Goal: Task Accomplishment & Management: Use online tool/utility

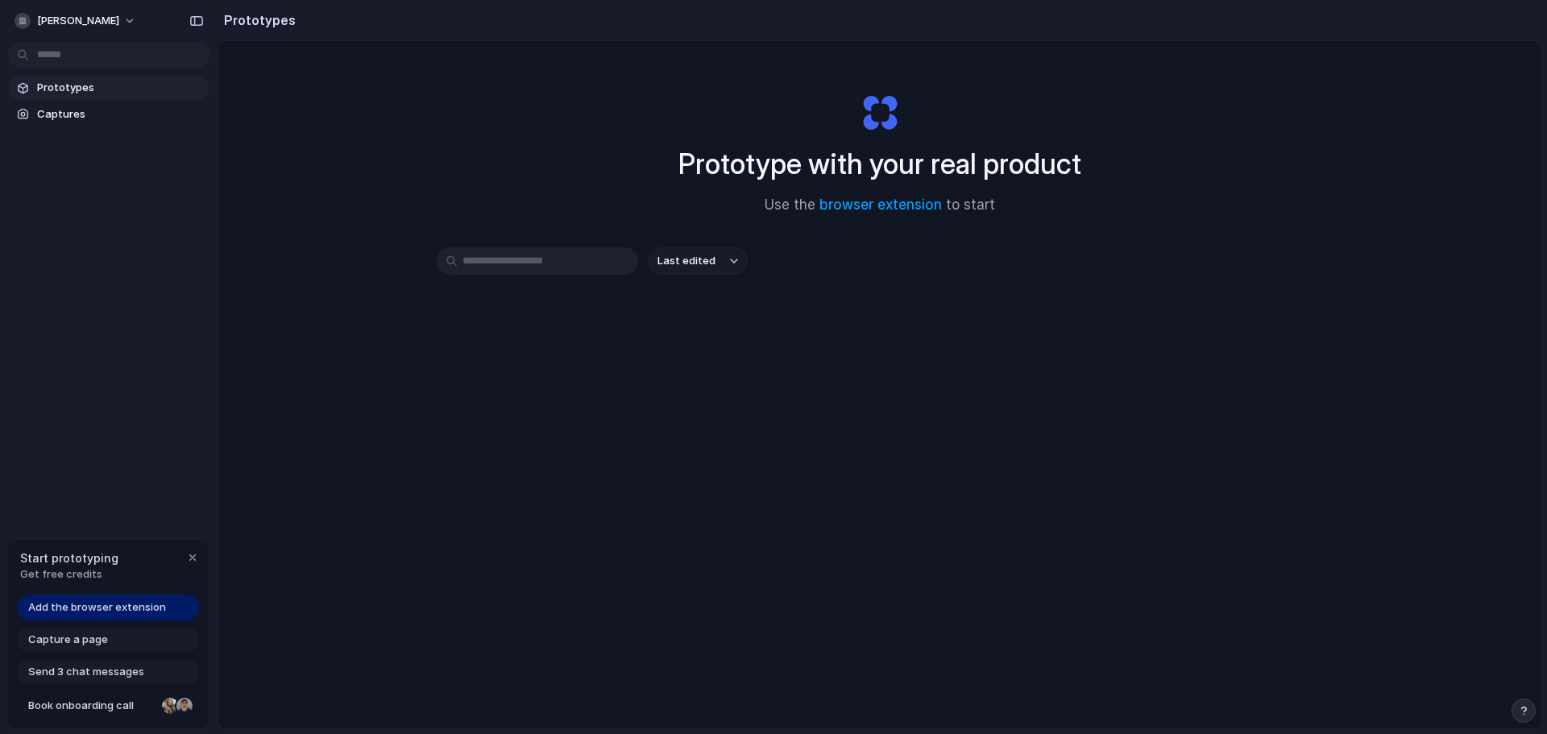
click at [102, 609] on span "Add the browser extension" at bounding box center [97, 608] width 138 height 16
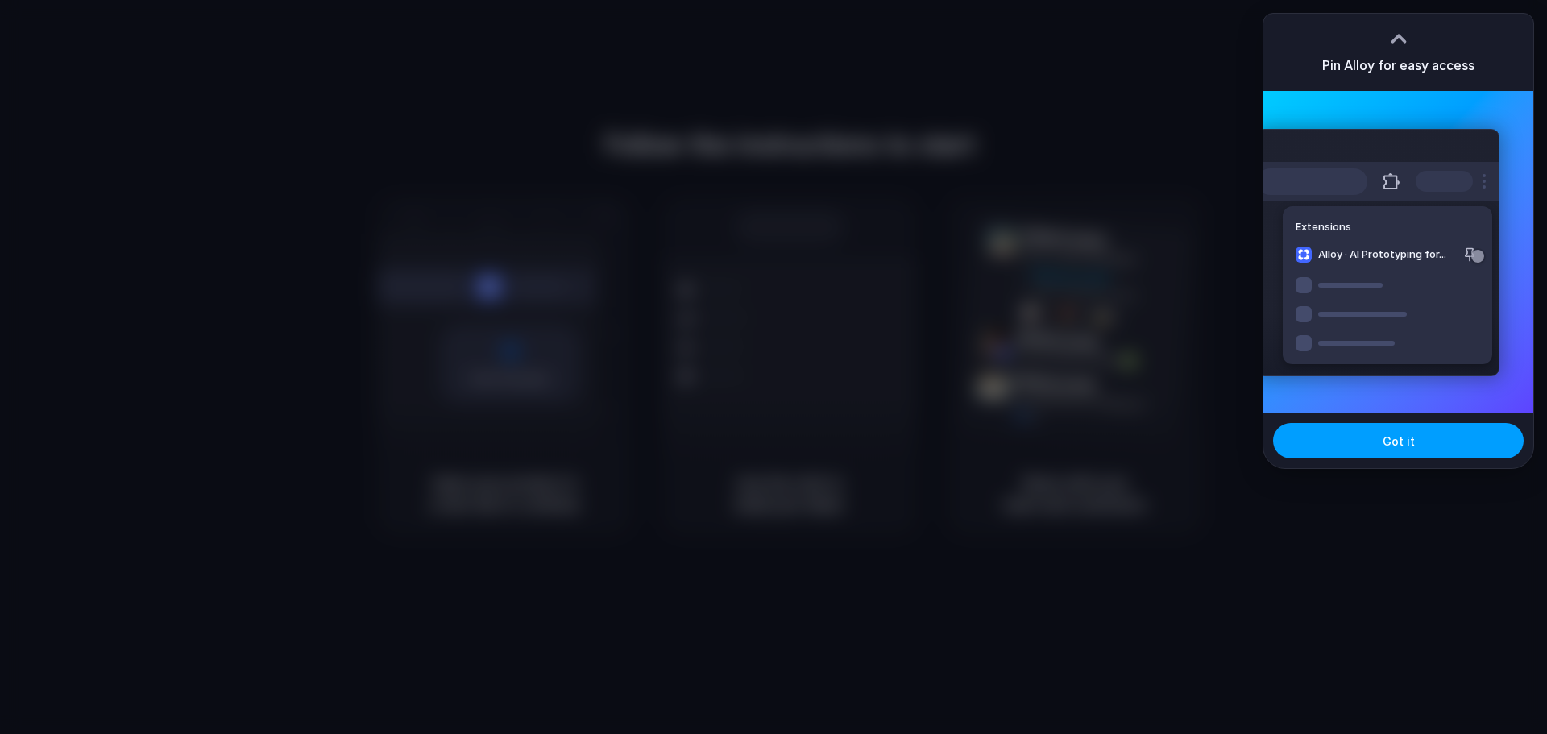
click at [1336, 432] on button "Got it" at bounding box center [1398, 440] width 251 height 35
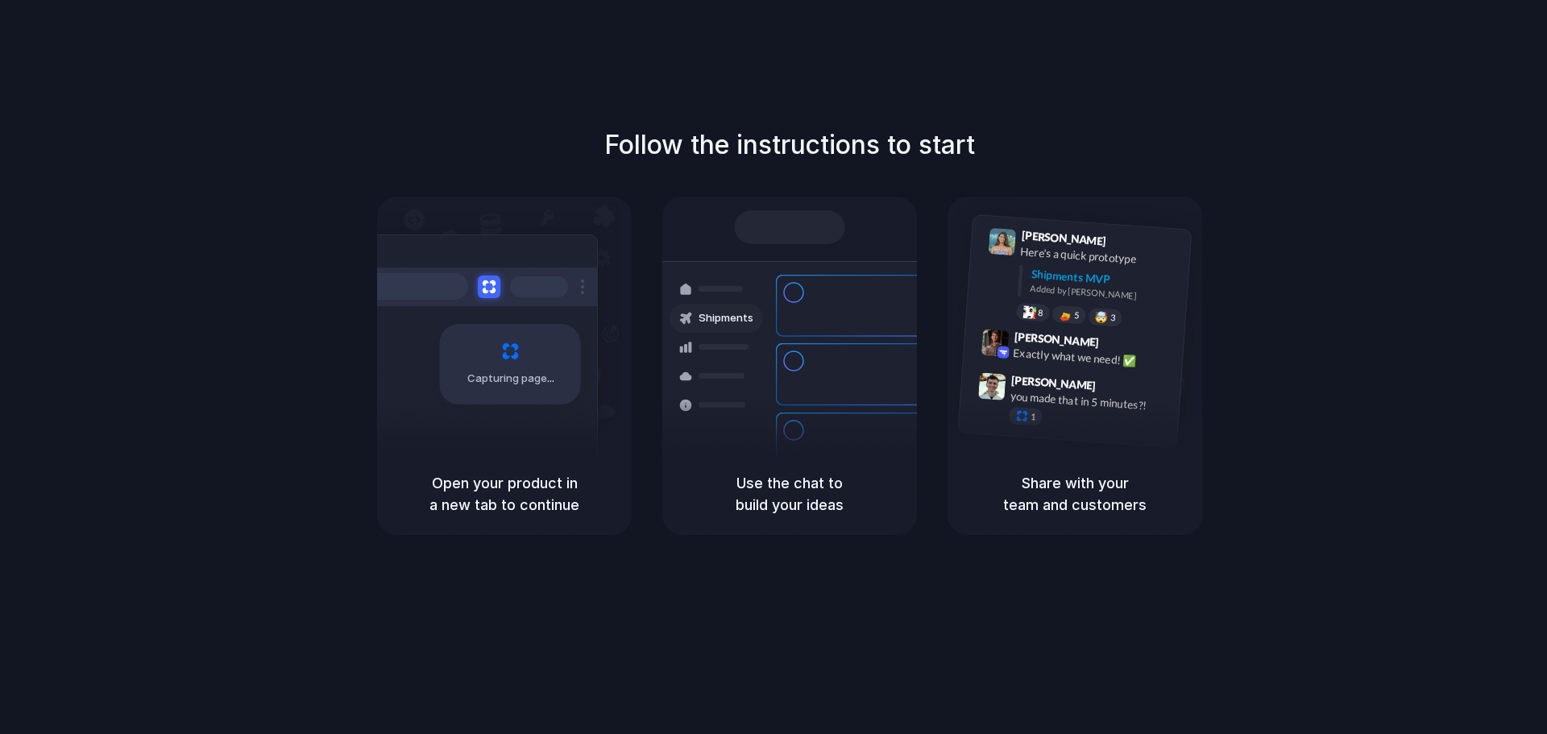
click at [1119, 73] on div "Follow the instructions to start Capturing page Open your product in a new tab …" at bounding box center [790, 383] width 1580 height 766
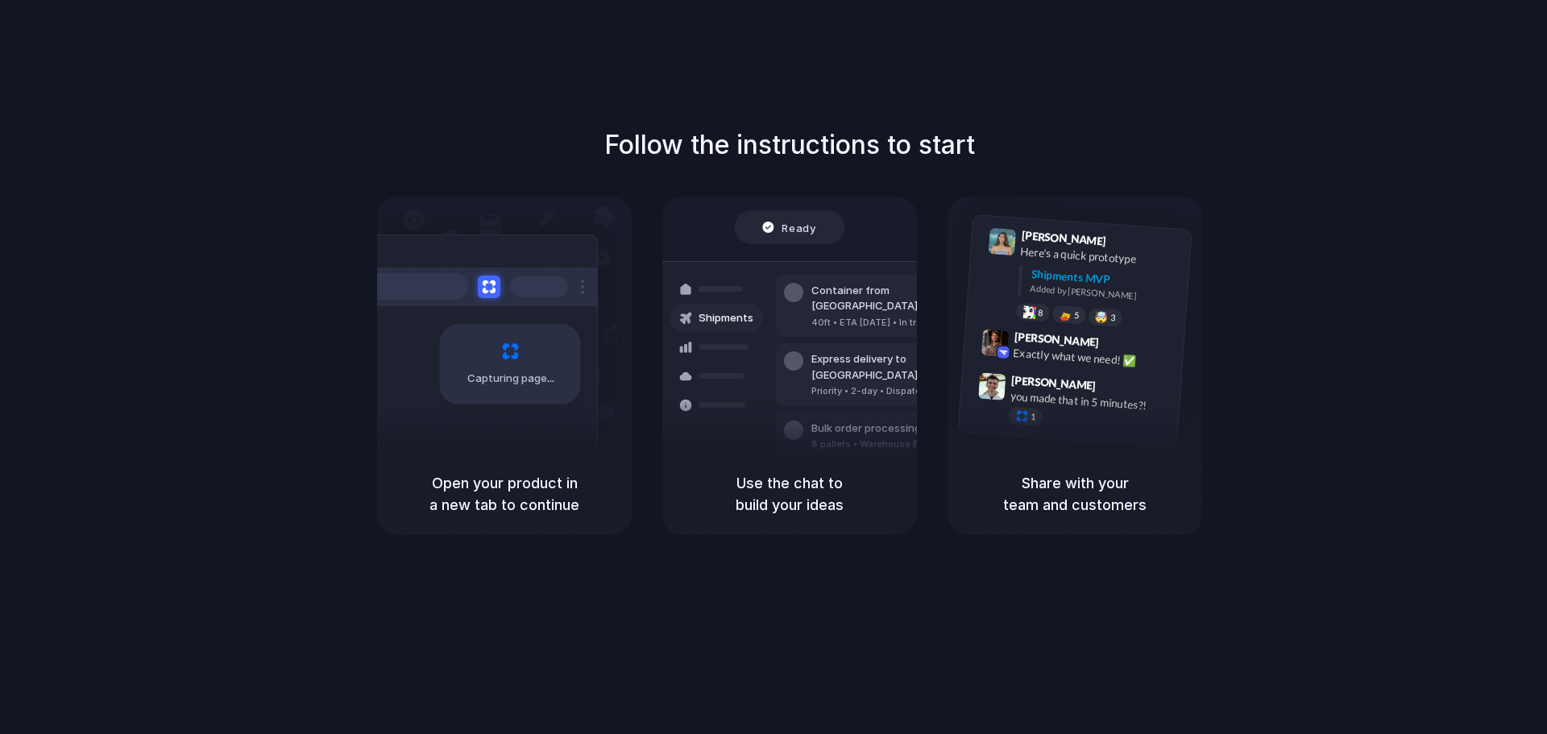
click at [545, 512] on h5 "Open your product in a new tab to continue" at bounding box center [505, 494] width 216 height 44
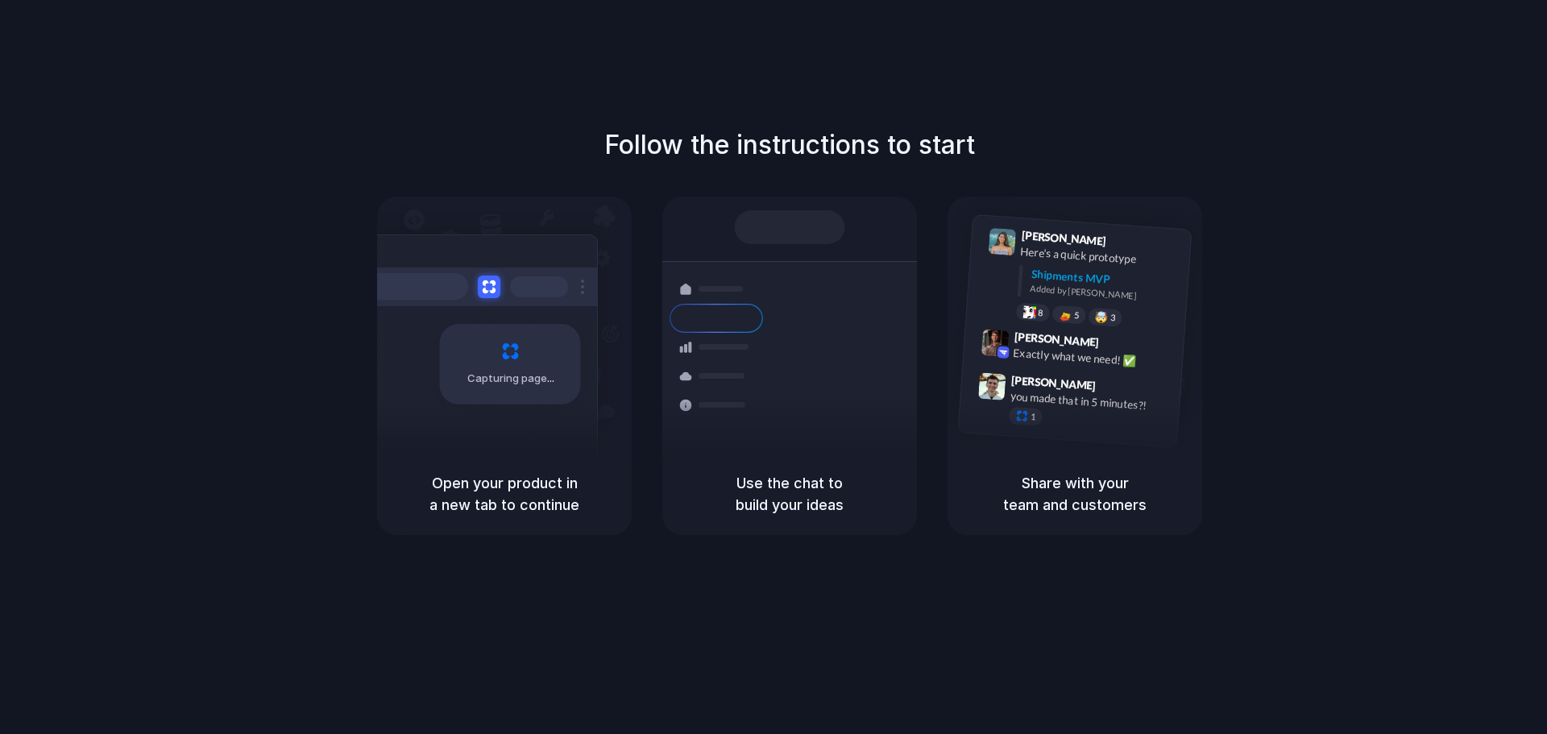
click at [1065, 525] on div "Share with your team and customers" at bounding box center [1075, 494] width 255 height 82
click at [1101, 308] on div "🤯 3" at bounding box center [1105, 317] width 35 height 19
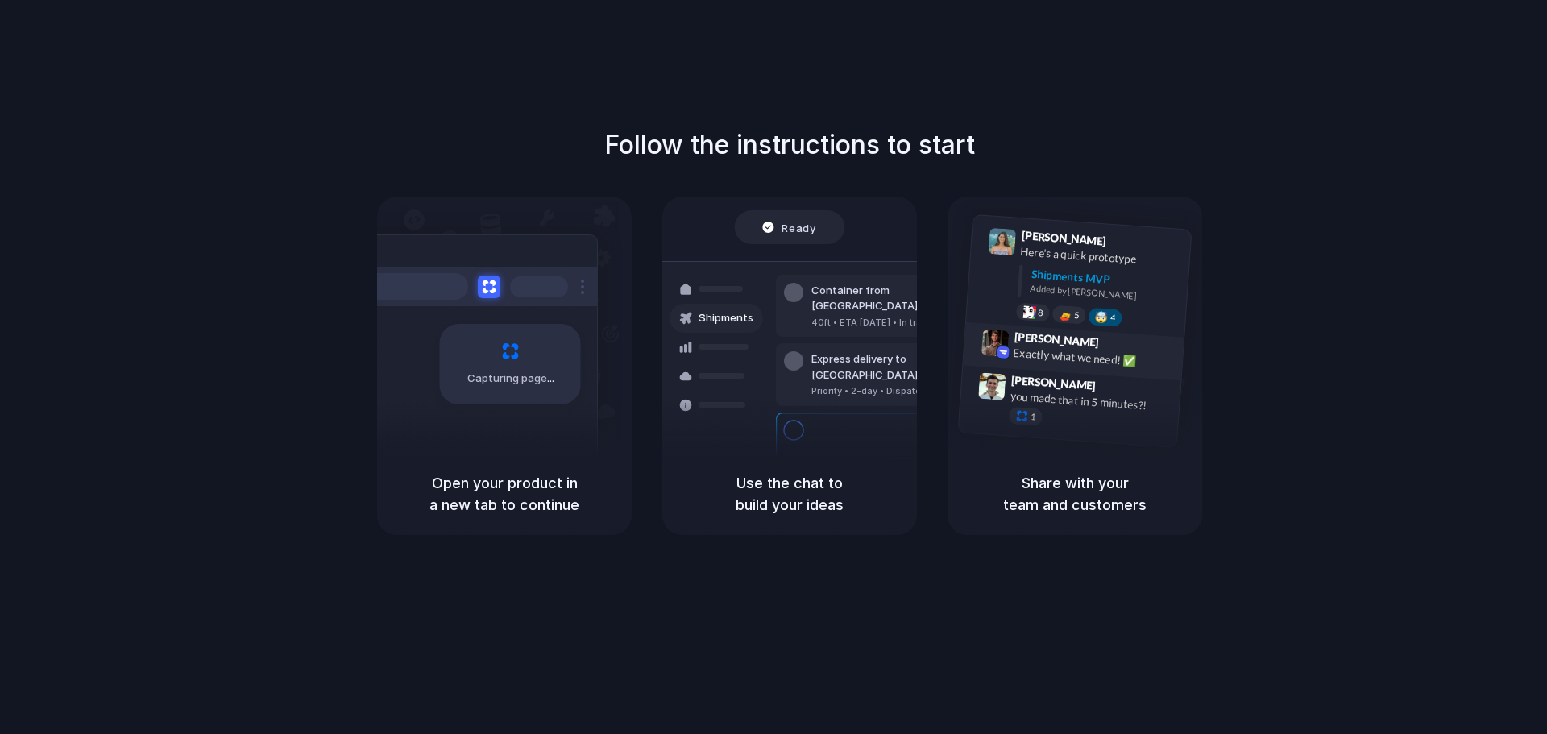
click at [1104, 347] on span "9:42 AM" at bounding box center [1120, 344] width 33 height 19
click at [1096, 395] on div "you made that in 5 minutes?!" at bounding box center [1090, 401] width 161 height 27
click at [1193, 416] on div "Lily Parker 9:41 AM Here's a quick prototype Shipments MVP Added by Alloy 8 5 🤯…" at bounding box center [1075, 325] width 255 height 256
drag, startPoint x: 533, startPoint y: 361, endPoint x: 473, endPoint y: 268, distance: 110.9
click at [532, 361] on div "Capturing page" at bounding box center [510, 364] width 141 height 81
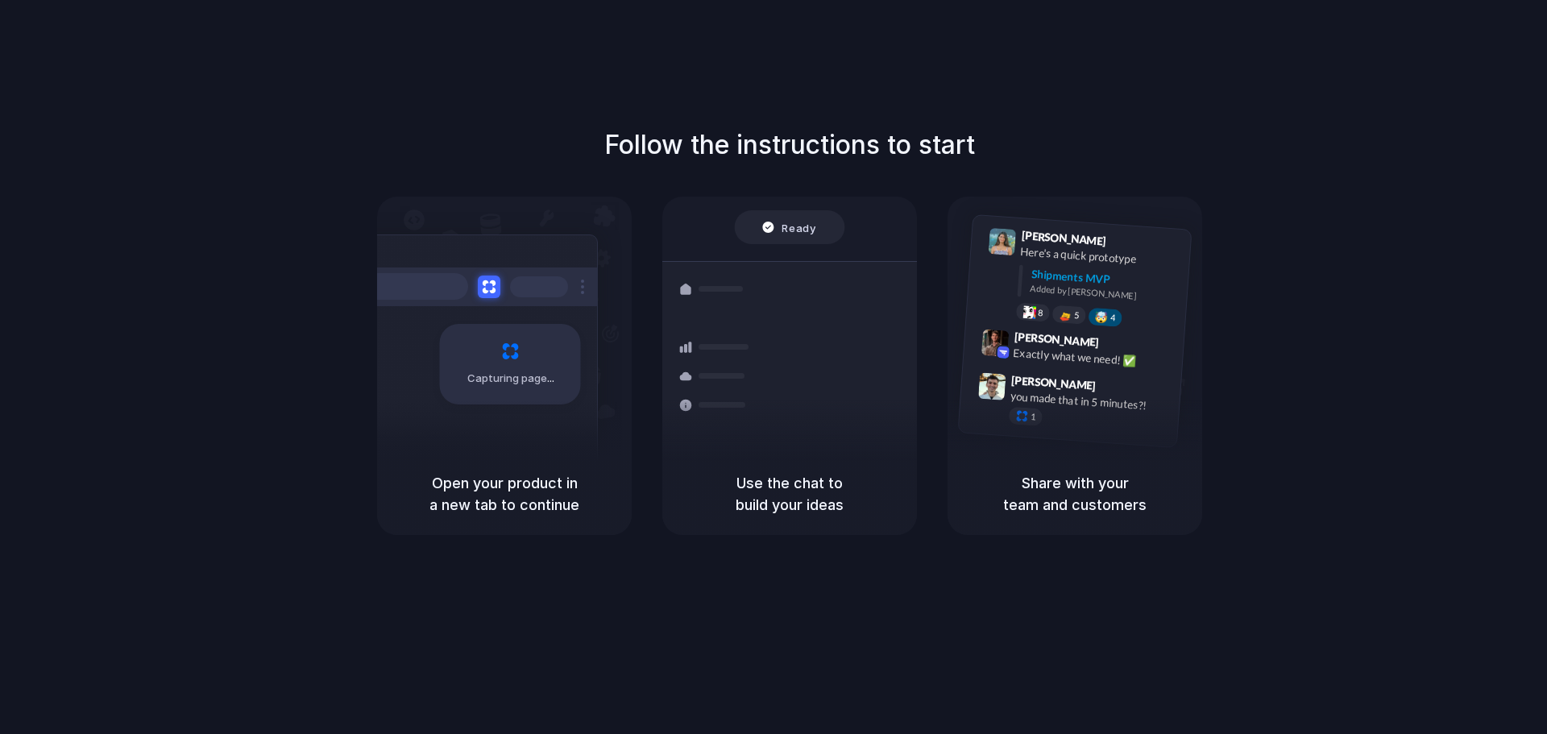
click at [360, 121] on div "Follow the instructions to start Capturing page Open your product in a new tab …" at bounding box center [790, 383] width 1580 height 766
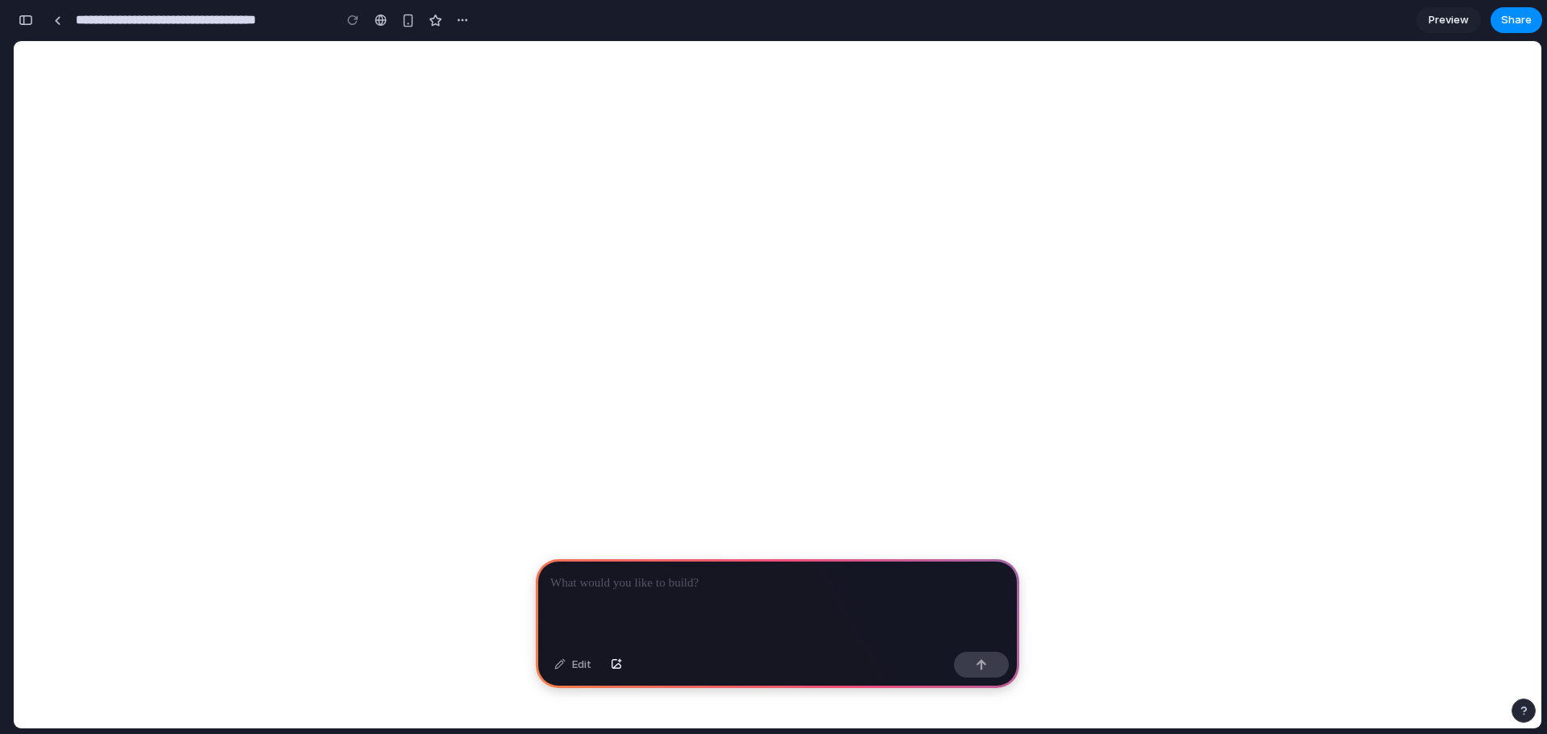
drag, startPoint x: 453, startPoint y: 565, endPoint x: 1136, endPoint y: 570, distance: 683.5
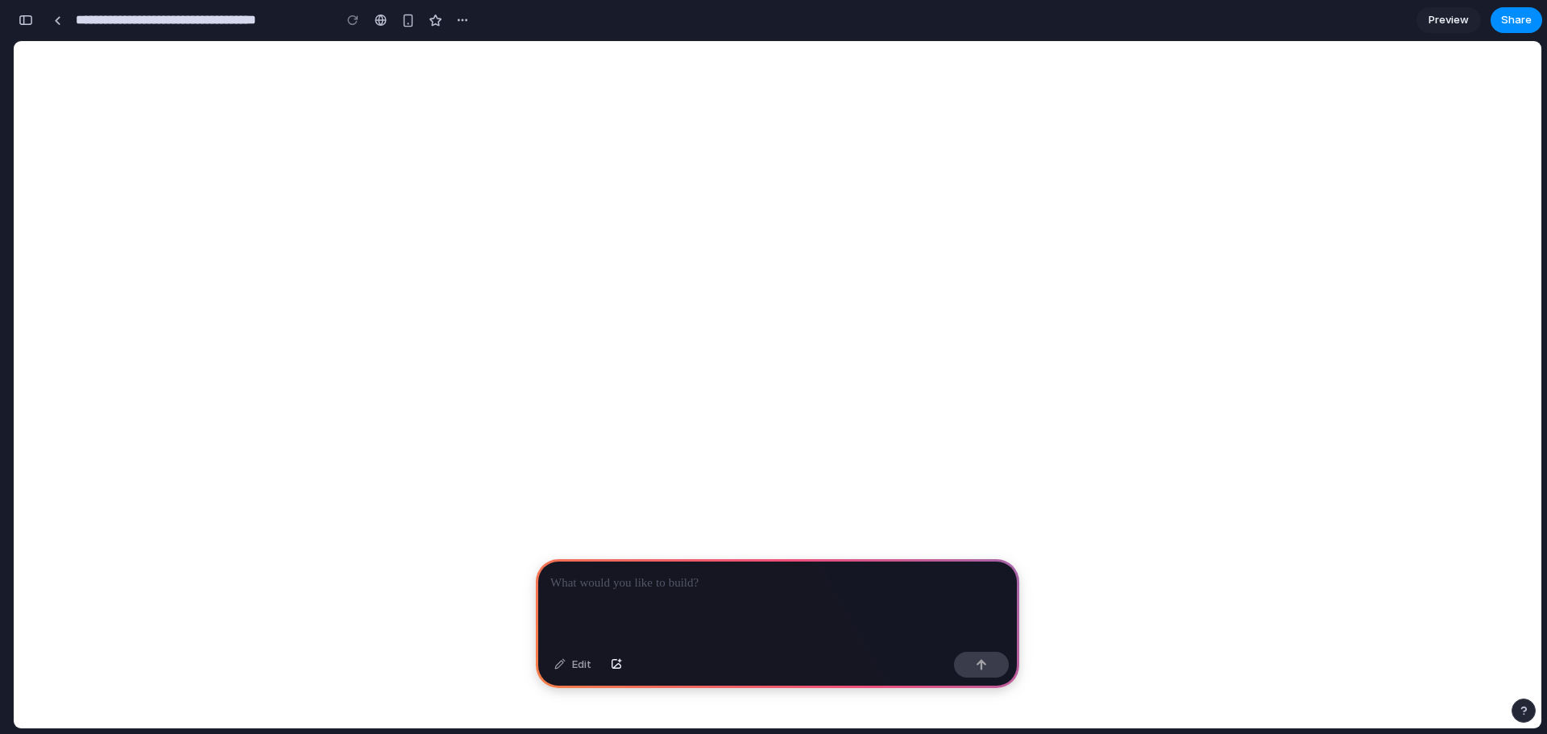
drag, startPoint x: 667, startPoint y: 584, endPoint x: 627, endPoint y: 474, distance: 117.3
click at [667, 584] on p at bounding box center [777, 583] width 455 height 19
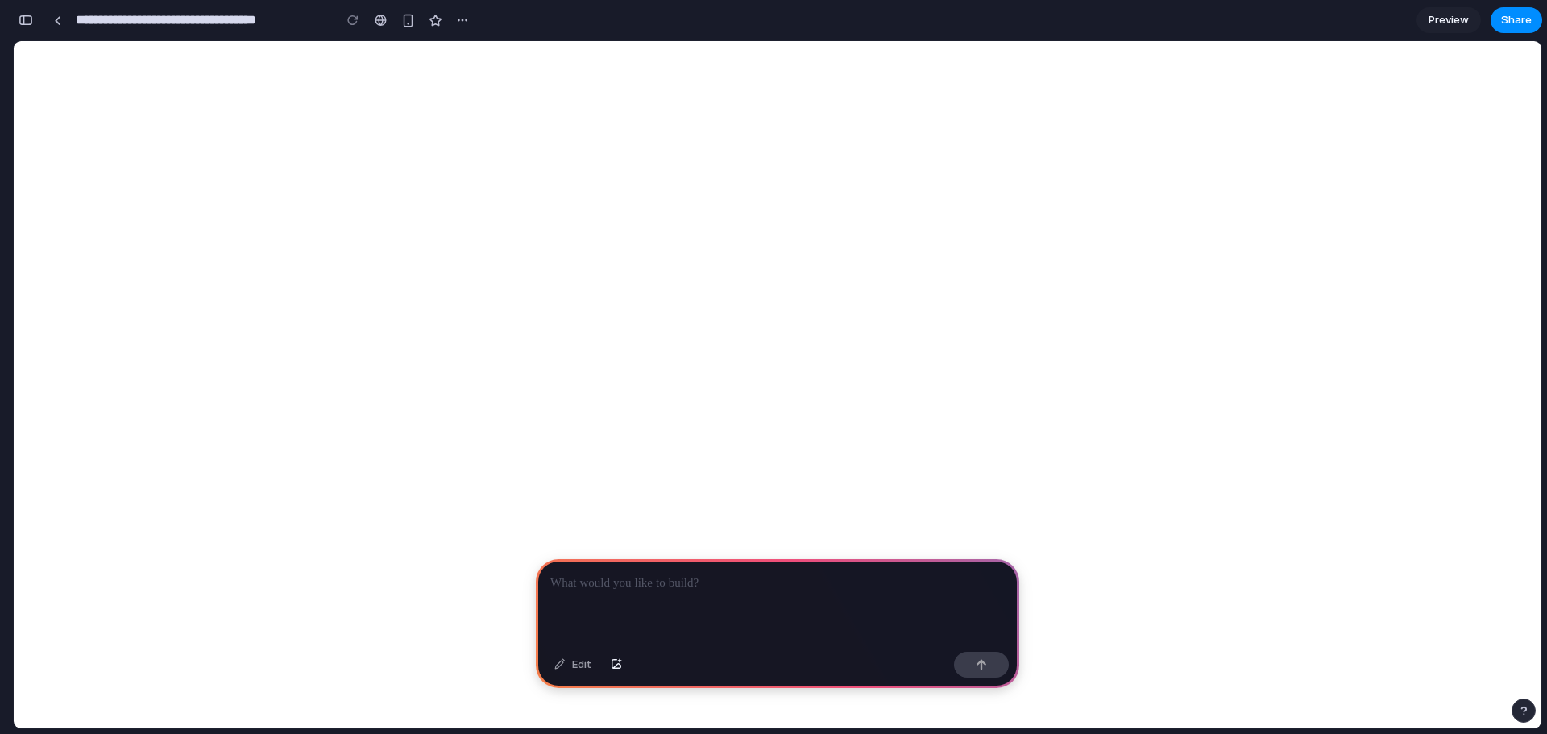
click at [658, 592] on div at bounding box center [778, 602] width 484 height 86
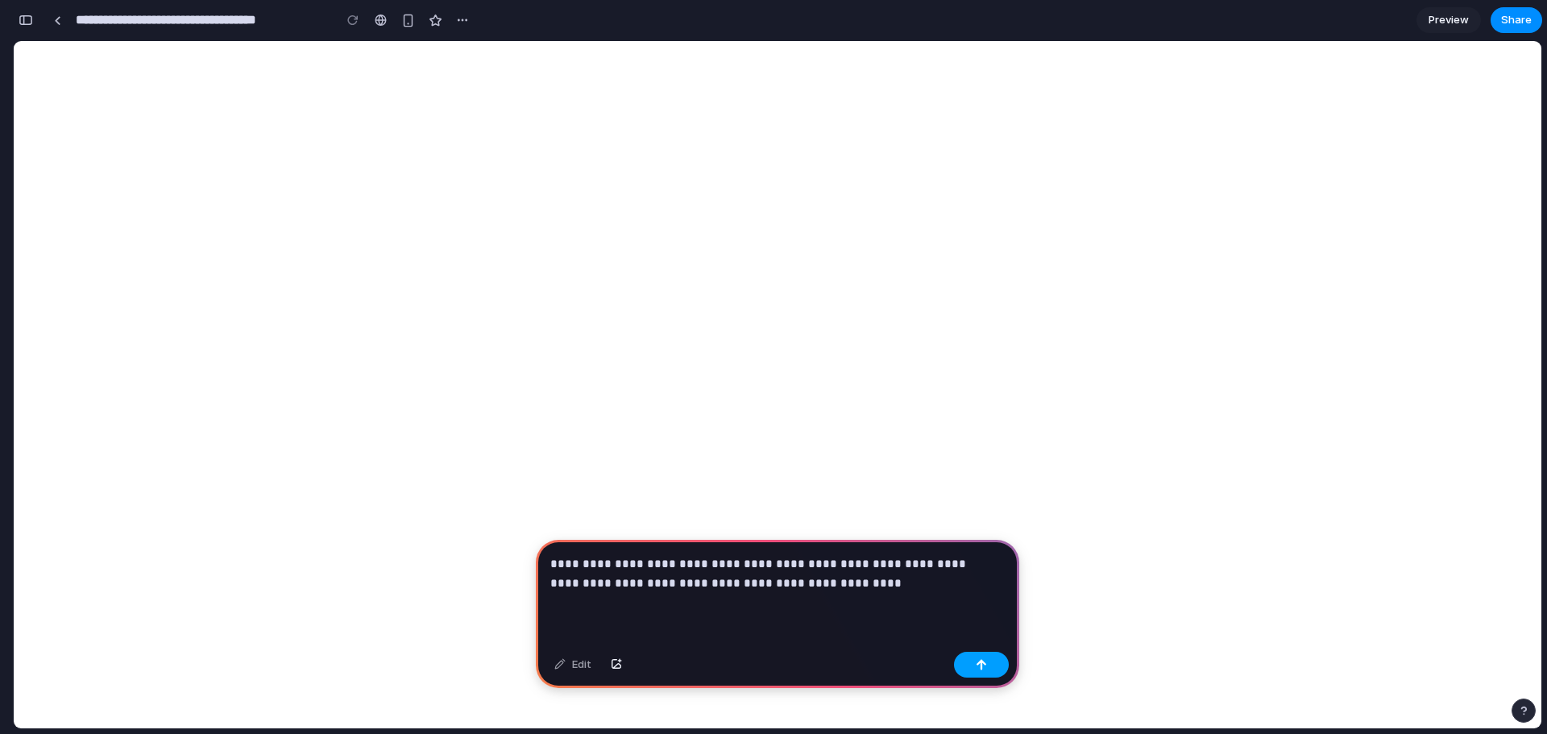
click at [972, 671] on button "button" at bounding box center [981, 665] width 55 height 26
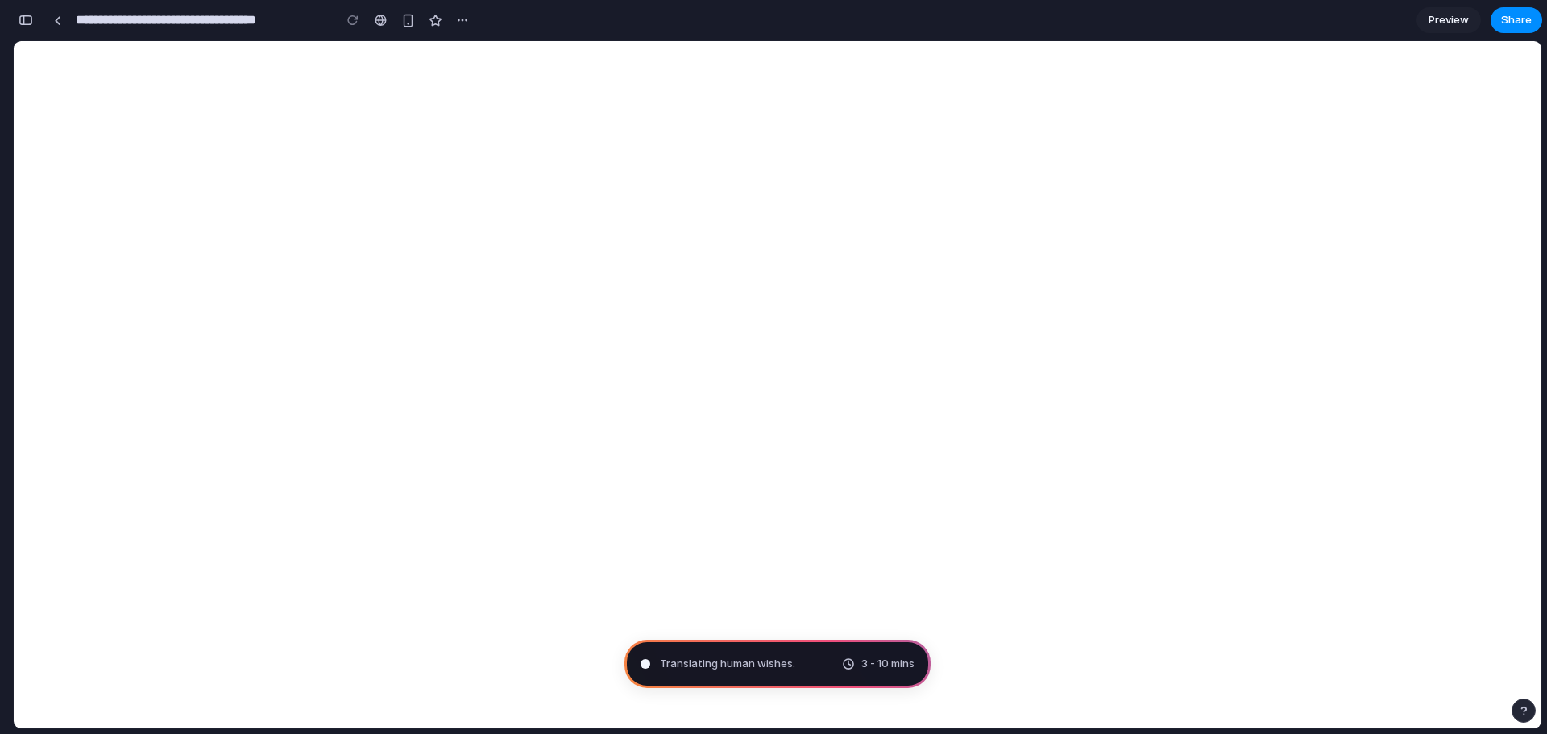
drag, startPoint x: 695, startPoint y: 470, endPoint x: 745, endPoint y: 440, distance: 58.2
type input "**********"
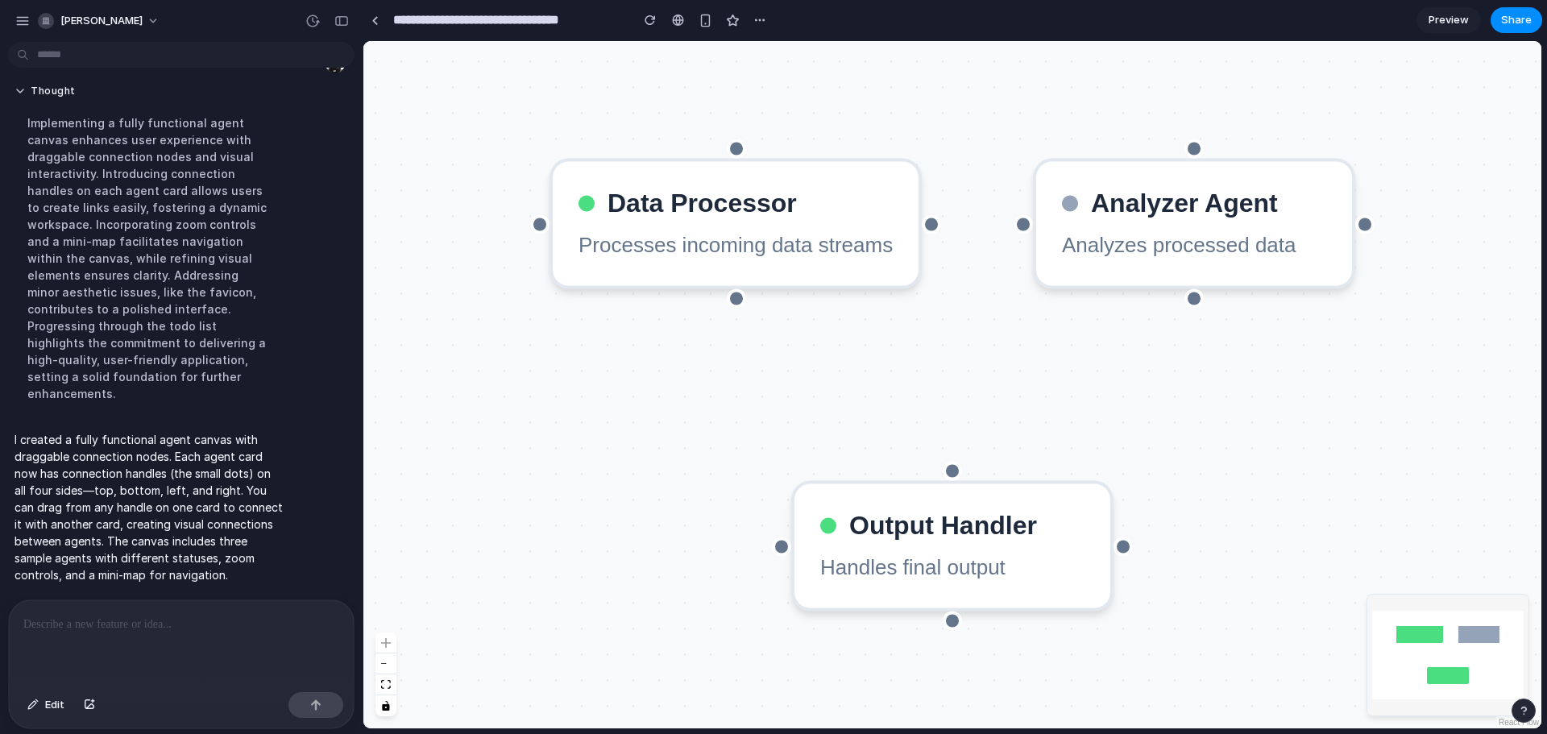
scroll to position [110, 0]
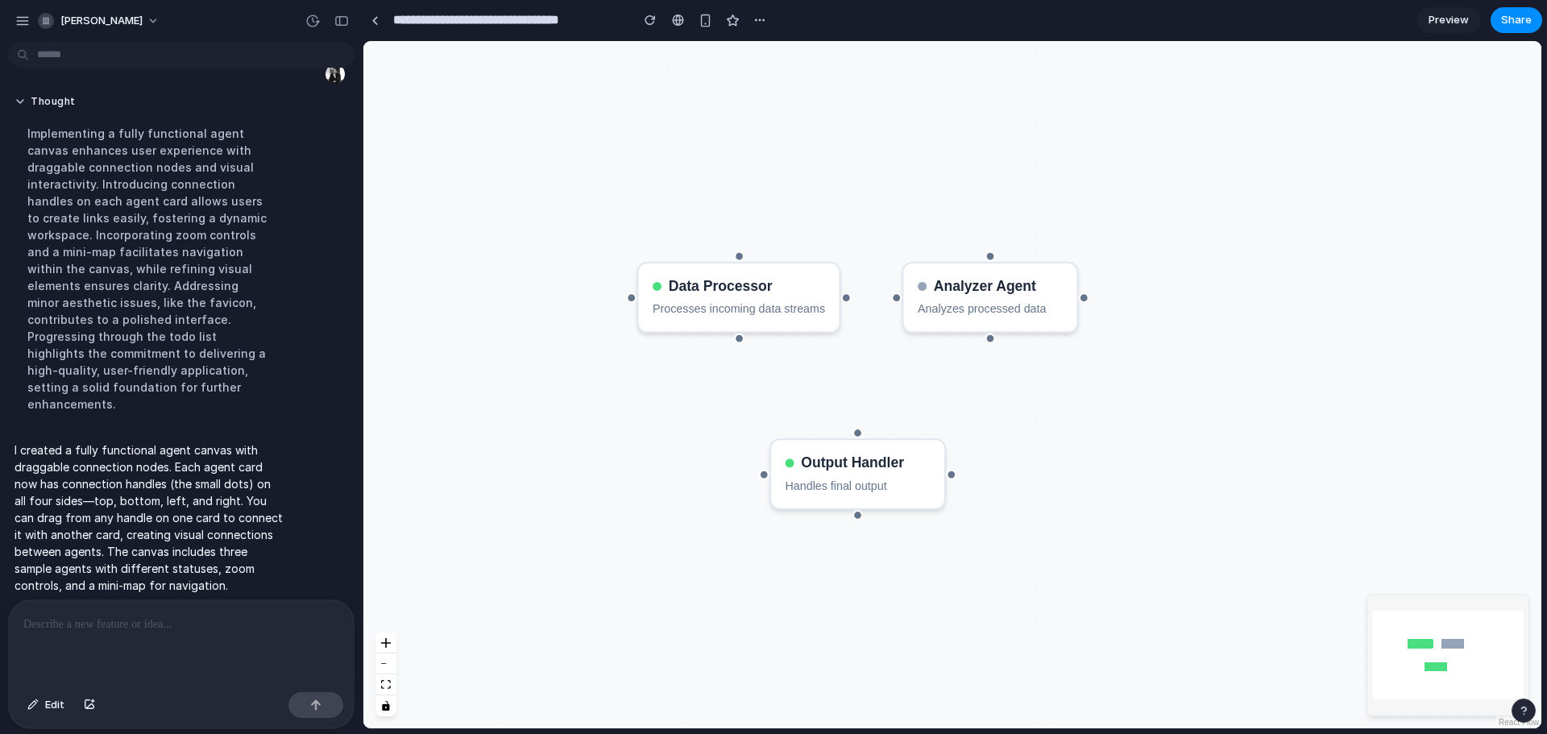
drag, startPoint x: 796, startPoint y: 306, endPoint x: 845, endPoint y: 304, distance: 49.2
click at [845, 304] on div "Data Processor Processes incoming data streams Analyzer Agent Analyzes processe…" at bounding box center [952, 384] width 1178 height 687
click at [846, 297] on div "Data Processor Processes incoming data streams Analyzer Agent Analyzes processe…" at bounding box center [952, 384] width 1178 height 687
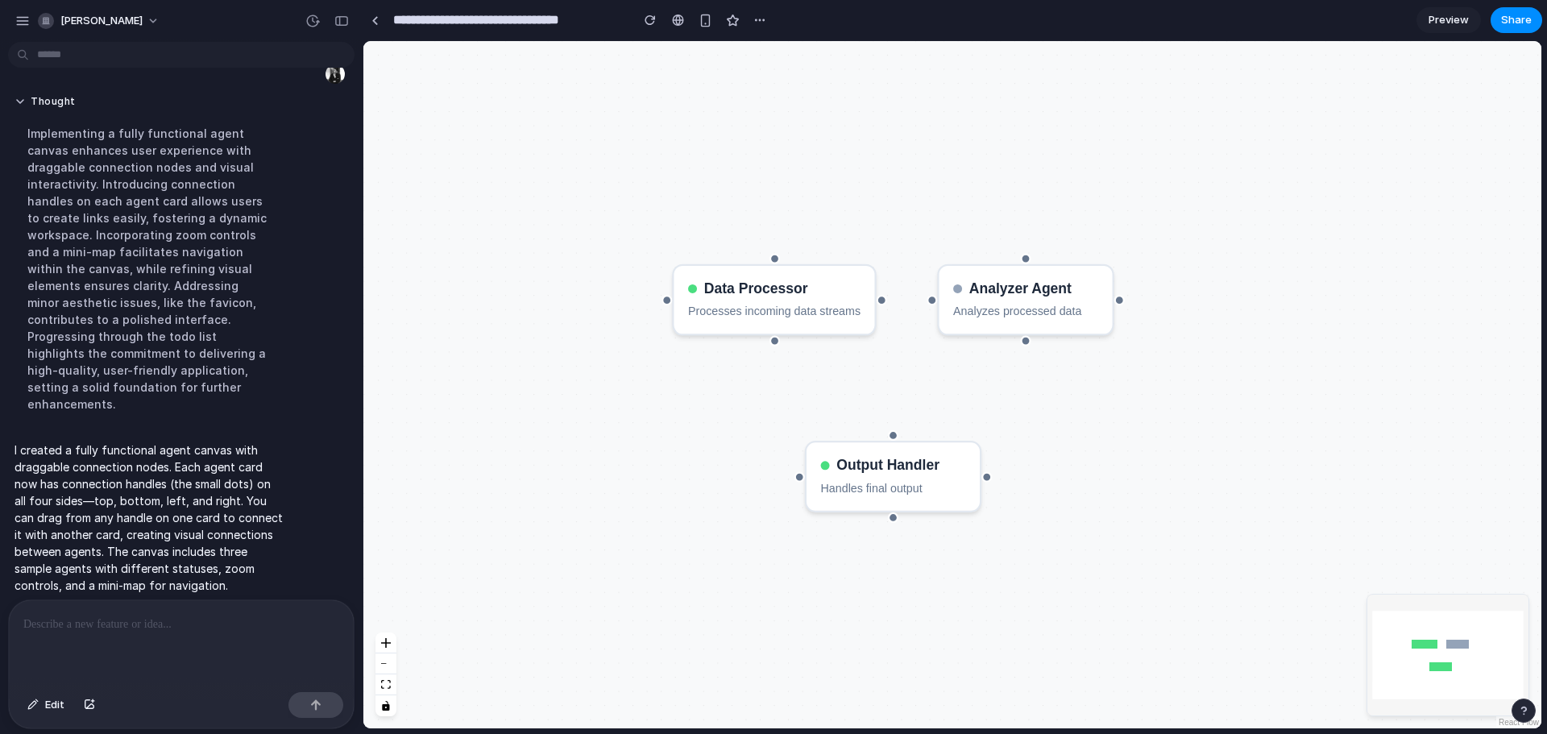
drag, startPoint x: 846, startPoint y: 298, endPoint x: 872, endPoint y: 303, distance: 26.2
click at [872, 303] on div "Data Processor Processes incoming data streams Analyzer Agent Analyzes processe…" at bounding box center [952, 384] width 1178 height 687
click at [871, 305] on div "Data Processor Processes incoming data streams Analyzer Agent Analyzes processe…" at bounding box center [952, 384] width 1178 height 687
drag, startPoint x: 869, startPoint y: 302, endPoint x: 878, endPoint y: 302, distance: 9.7
click at [878, 302] on div "Data Processor Processes incoming data streams Analyzer Agent Analyzes processe…" at bounding box center [952, 384] width 1178 height 687
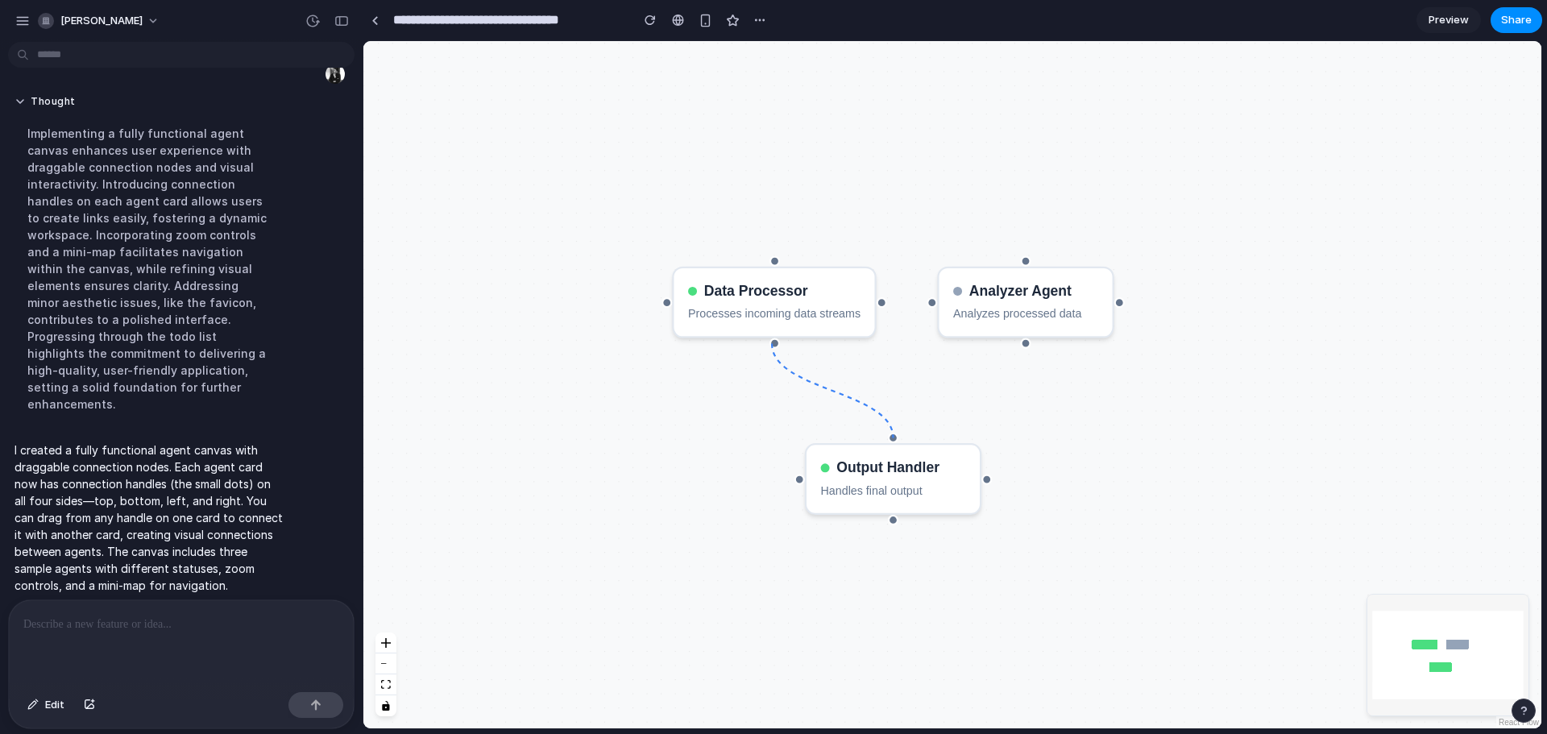
drag, startPoint x: 878, startPoint y: 305, endPoint x: 901, endPoint y: 435, distance: 132.6
click at [901, 435] on div "Data Processor Processes incoming data streams Analyzer Agent Analyzes processe…" at bounding box center [952, 384] width 1178 height 687
drag, startPoint x: 876, startPoint y: 303, endPoint x: 802, endPoint y: 500, distance: 210.2
click at [802, 500] on div "Data Processor Processes incoming data streams Analyzer Agent Analyzes processe…" at bounding box center [952, 384] width 1178 height 687
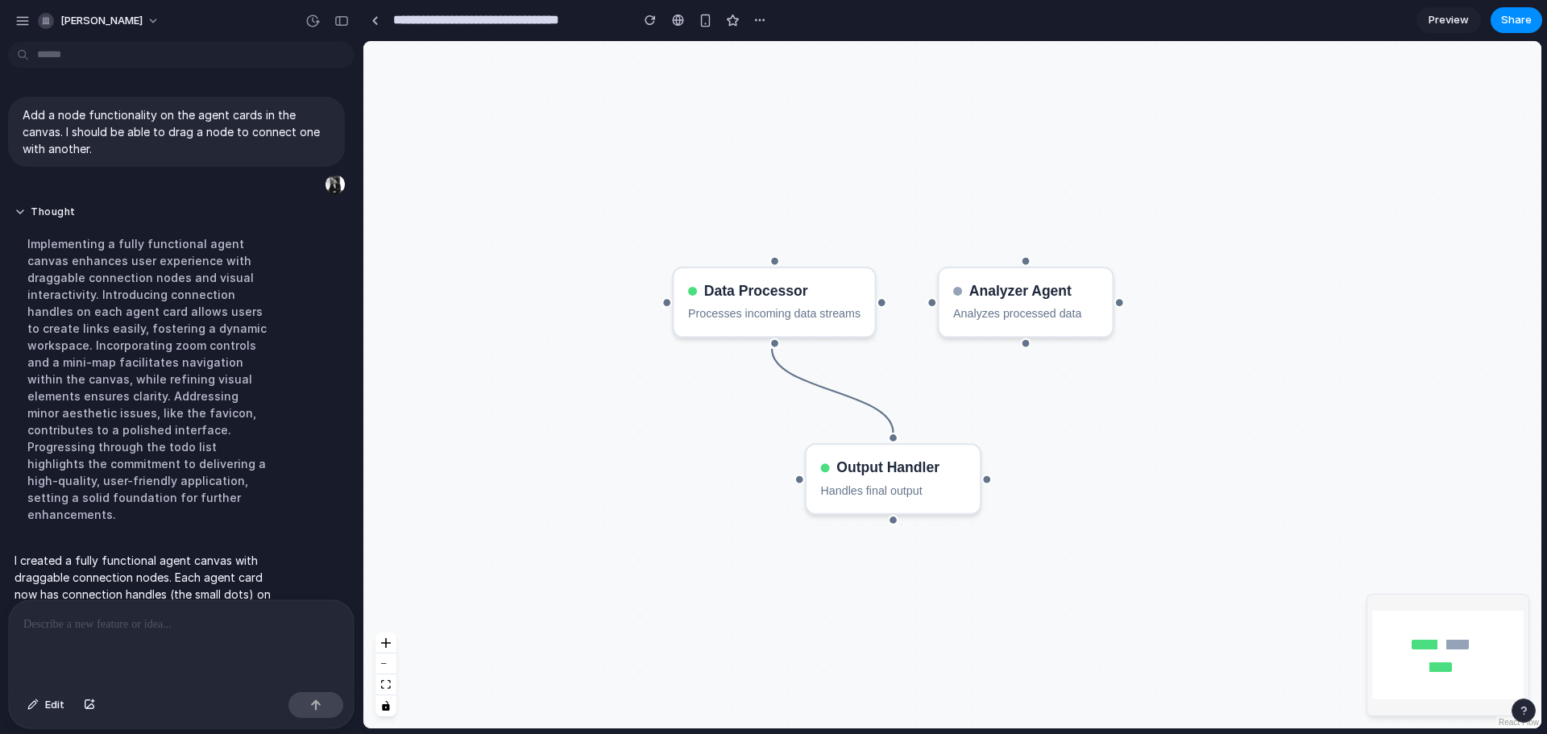
click at [1371, 58] on div "Data Processor Processes incoming data streams Analyzer Agent Analyzes processe…" at bounding box center [952, 384] width 1178 height 687
click at [15, 15] on div "button" at bounding box center [22, 21] width 15 height 15
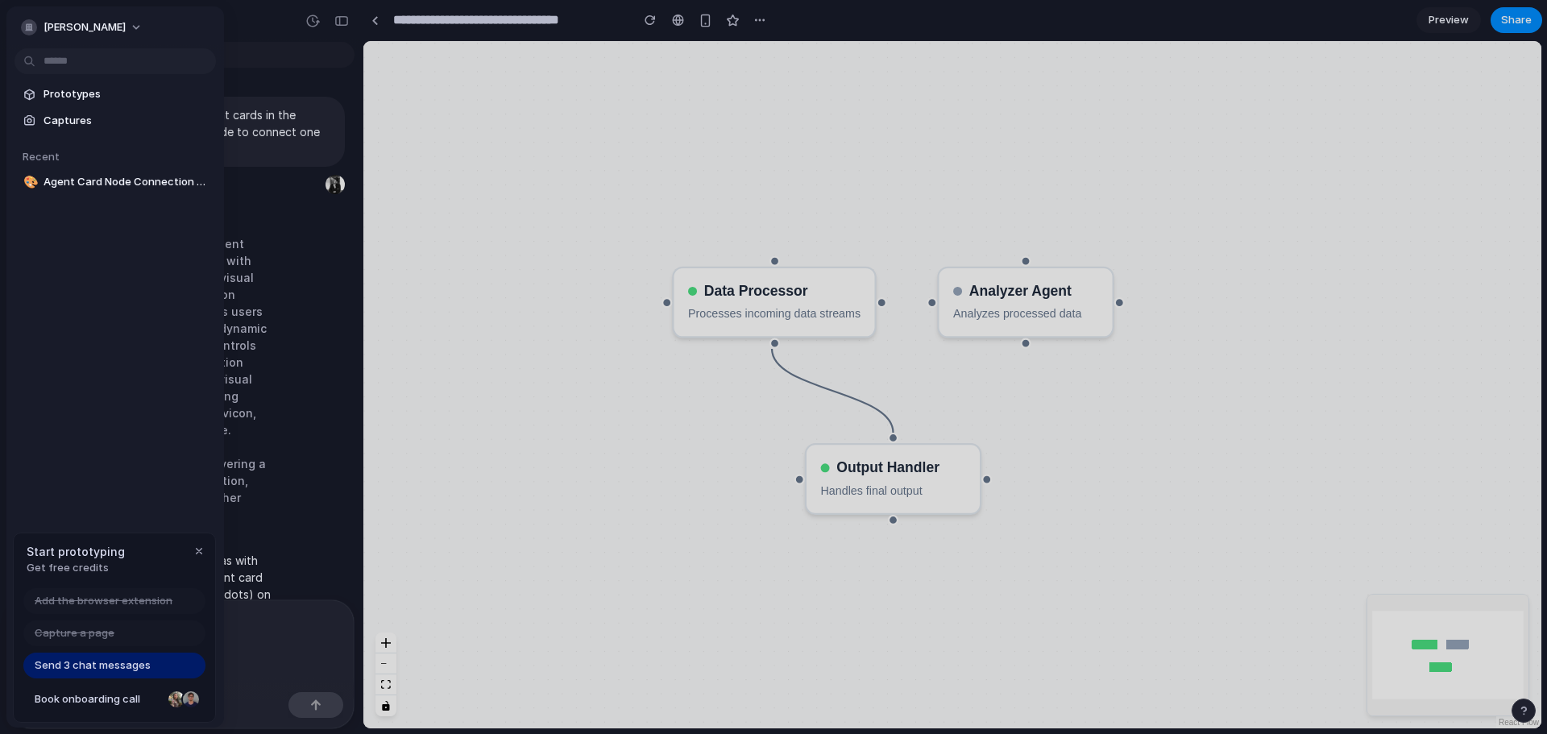
click at [15, 15] on div "[PERSON_NAME]" at bounding box center [115, 25] width 218 height 39
